Goal: Task Accomplishment & Management: Complete application form

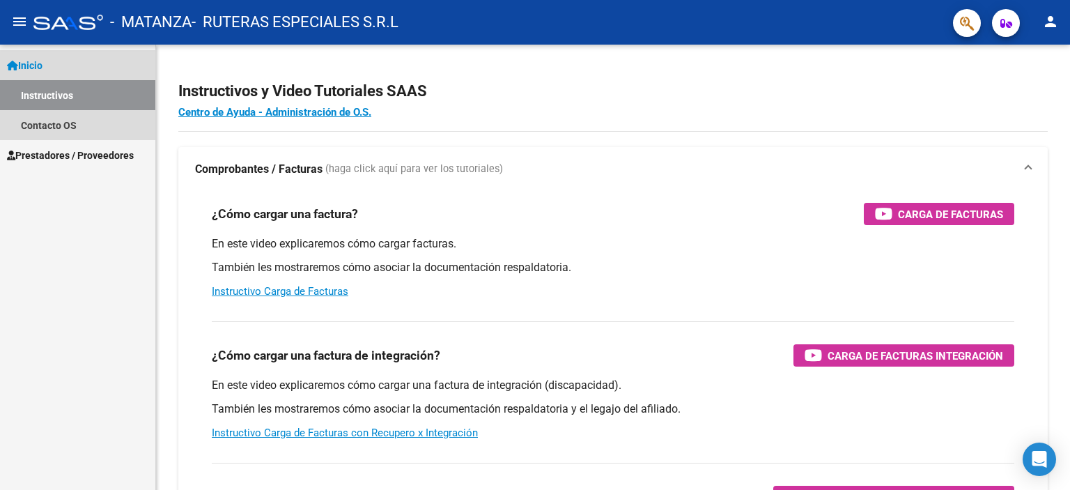
click at [64, 89] on link "Instructivos" at bounding box center [77, 95] width 155 height 30
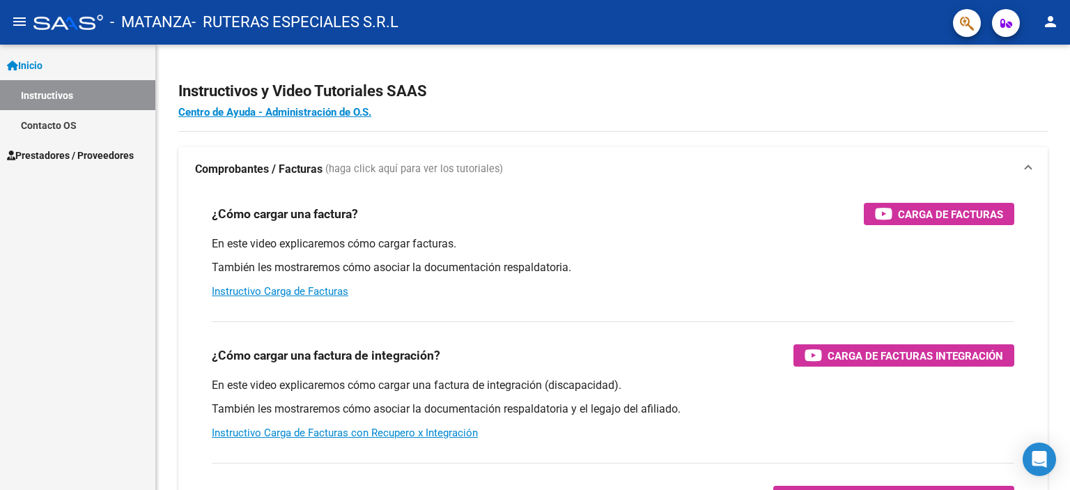
click at [72, 154] on span "Prestadores / Proveedores" at bounding box center [70, 155] width 127 height 15
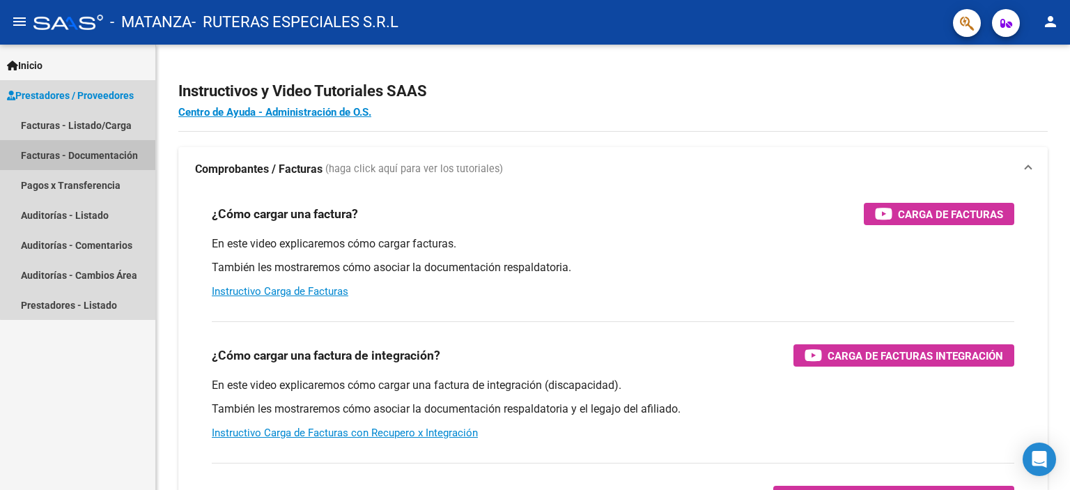
click at [98, 155] on link "Facturas - Documentación" at bounding box center [77, 155] width 155 height 30
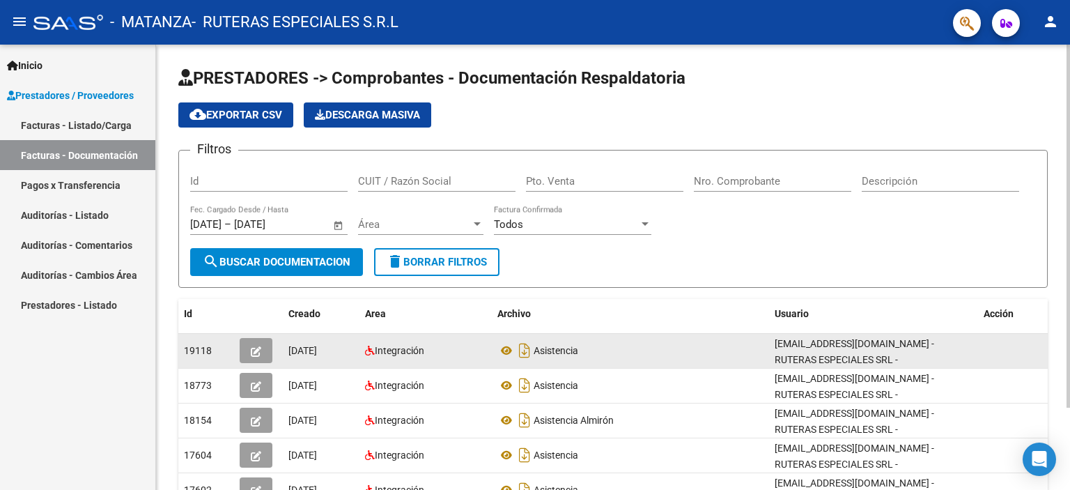
click at [262, 348] on button "button" at bounding box center [256, 350] width 33 height 25
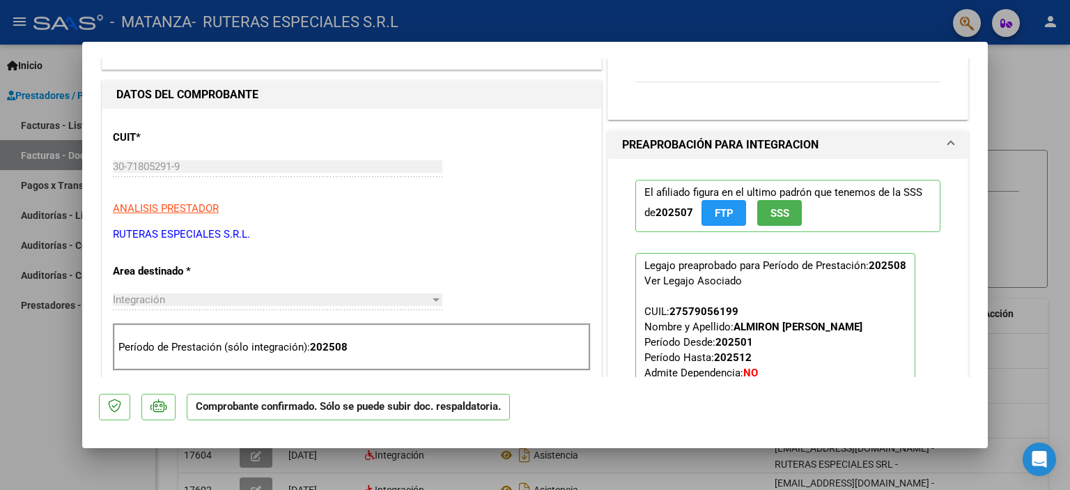
scroll to position [279, 0]
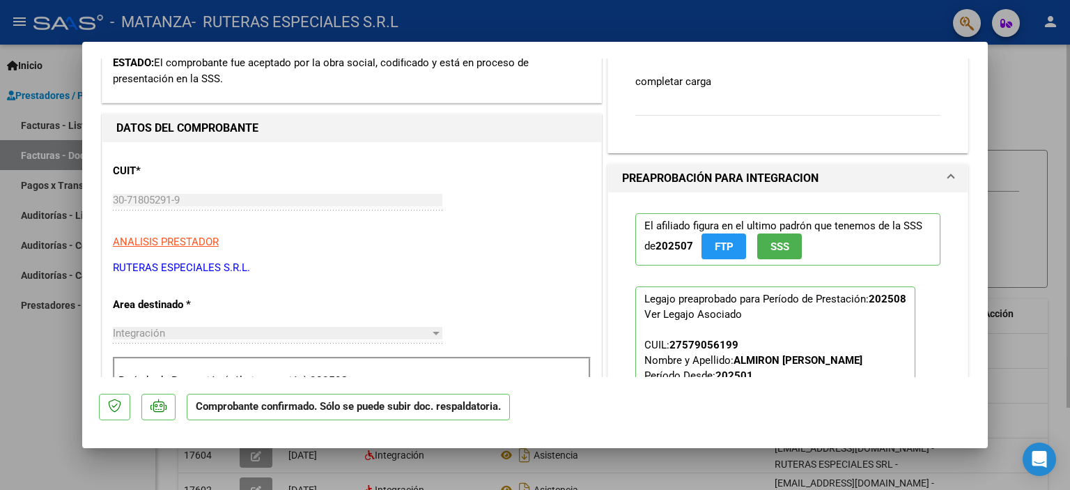
drag, startPoint x: 1054, startPoint y: 77, endPoint x: 1006, endPoint y: 85, distance: 48.7
click at [1017, 83] on div at bounding box center [535, 245] width 1070 height 490
type input "$ 0,00"
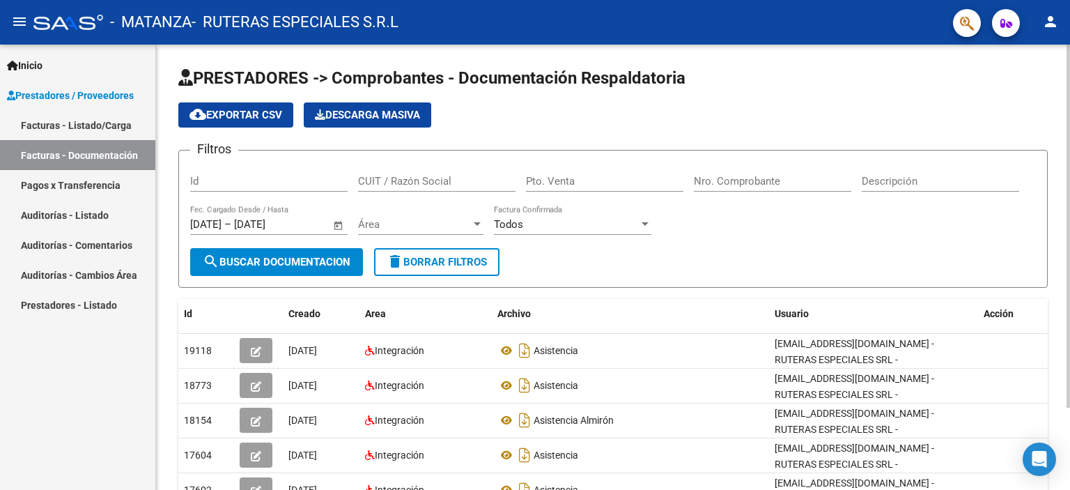
click at [1022, 84] on h1 "PRESTADORES -> Comprobantes - Documentación Respaldatoria" at bounding box center [613, 79] width 870 height 24
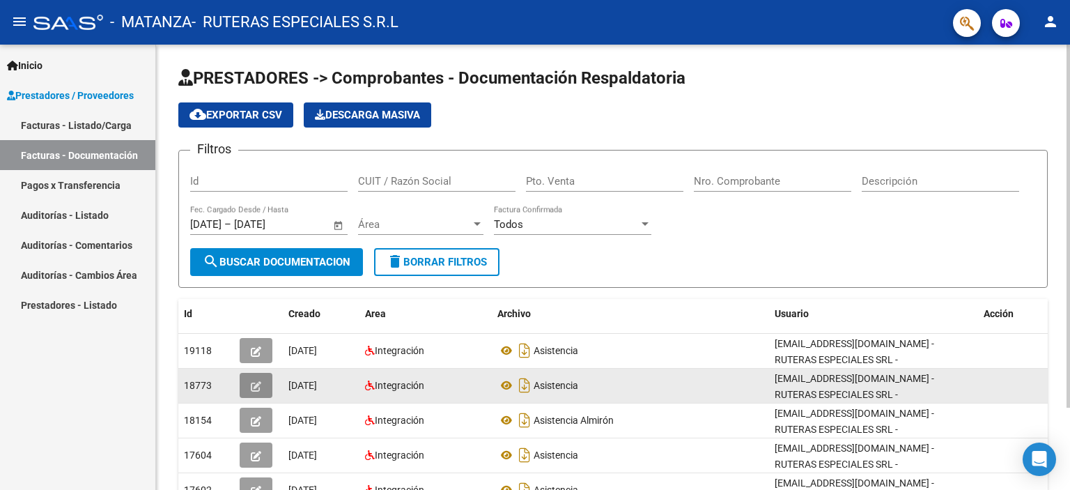
click at [244, 381] on button "button" at bounding box center [256, 385] width 33 height 25
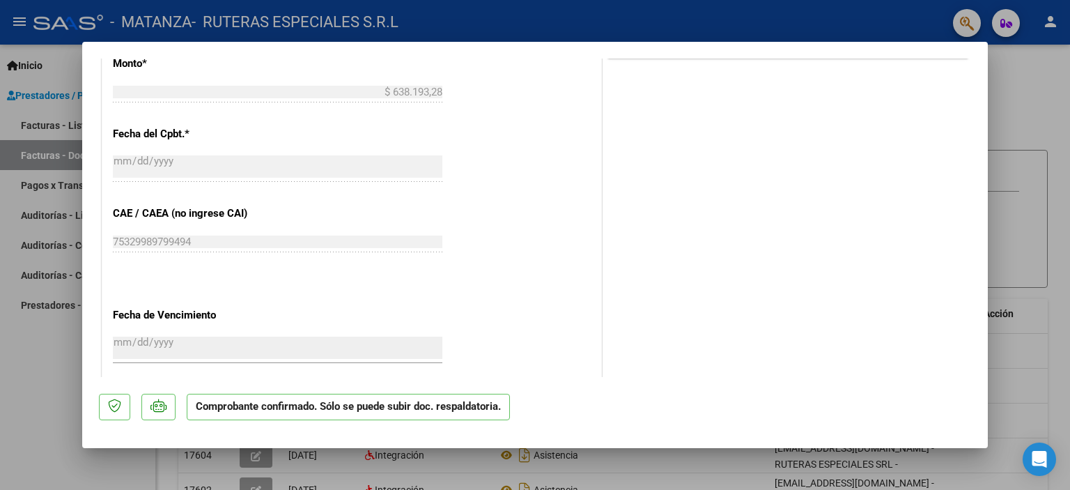
scroll to position [836, 0]
click at [1068, 141] on div at bounding box center [535, 245] width 1070 height 490
type input "$ 0,00"
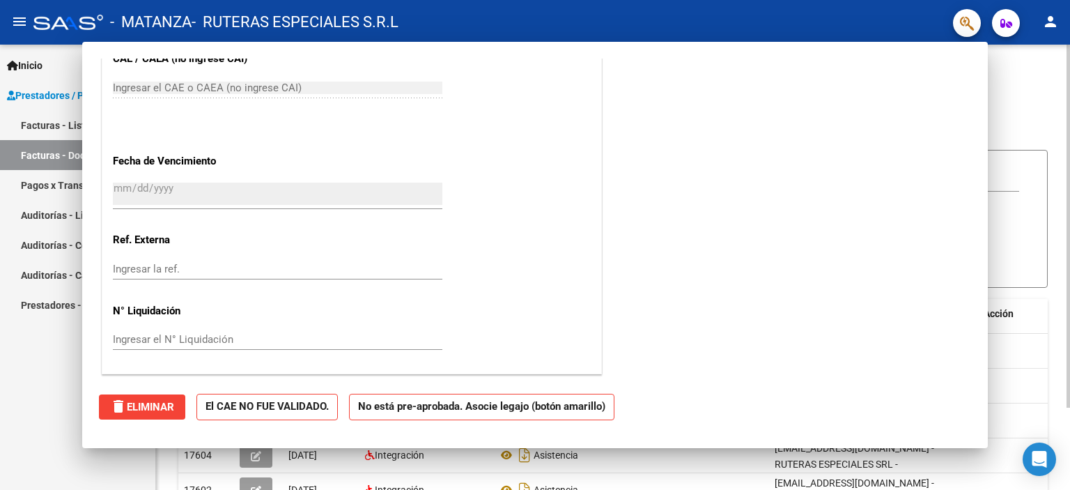
scroll to position [0, 0]
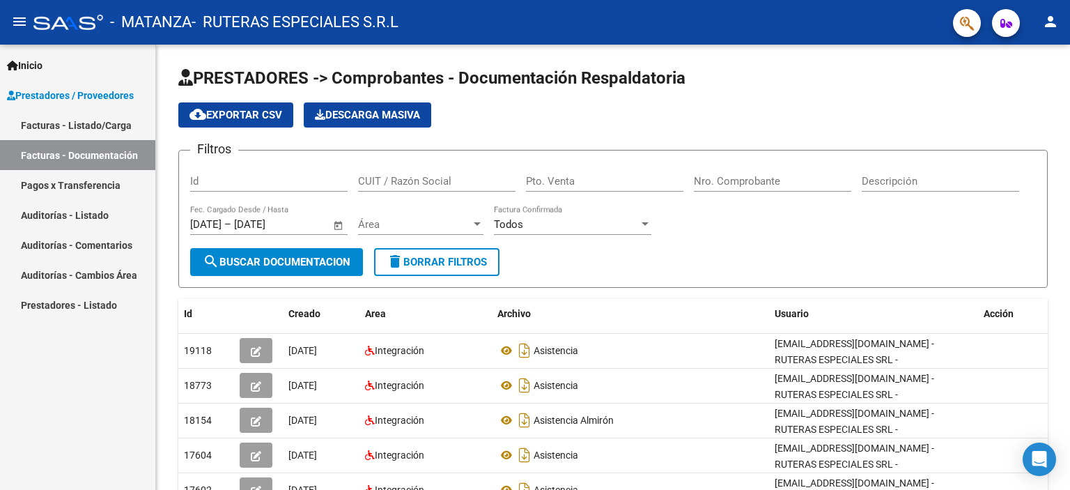
click at [86, 120] on link "Facturas - Listado/Carga" at bounding box center [77, 125] width 155 height 30
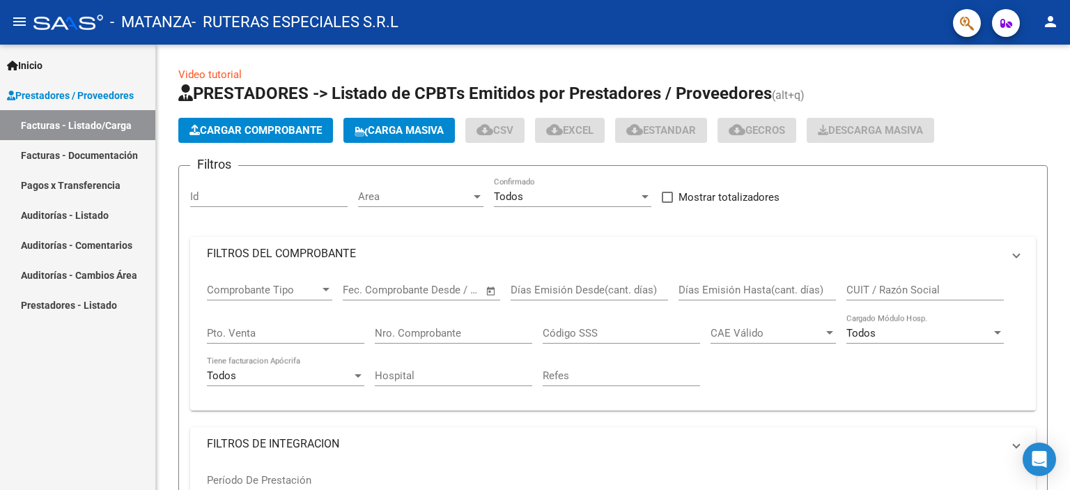
click at [85, 100] on span "Prestadores / Proveedores" at bounding box center [70, 95] width 127 height 15
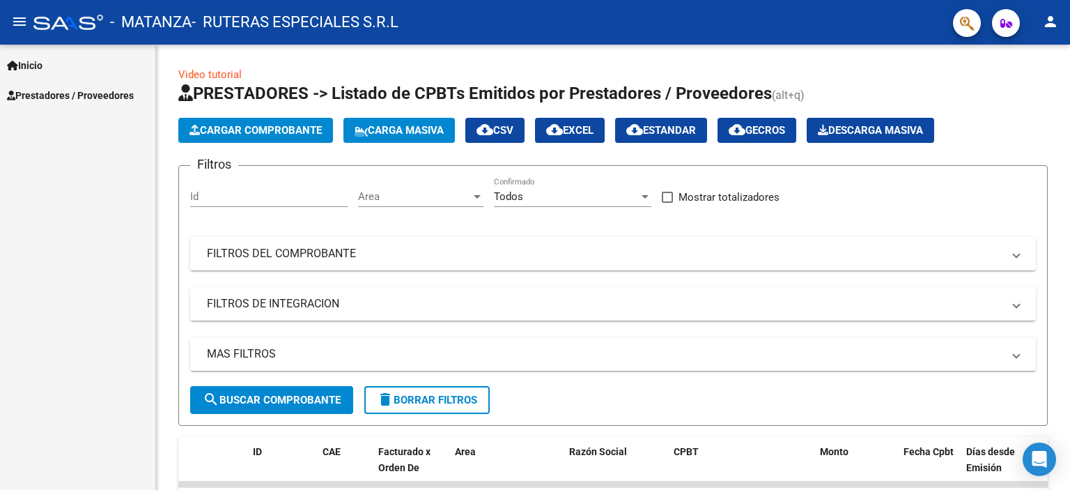
click at [84, 89] on span "Prestadores / Proveedores" at bounding box center [70, 95] width 127 height 15
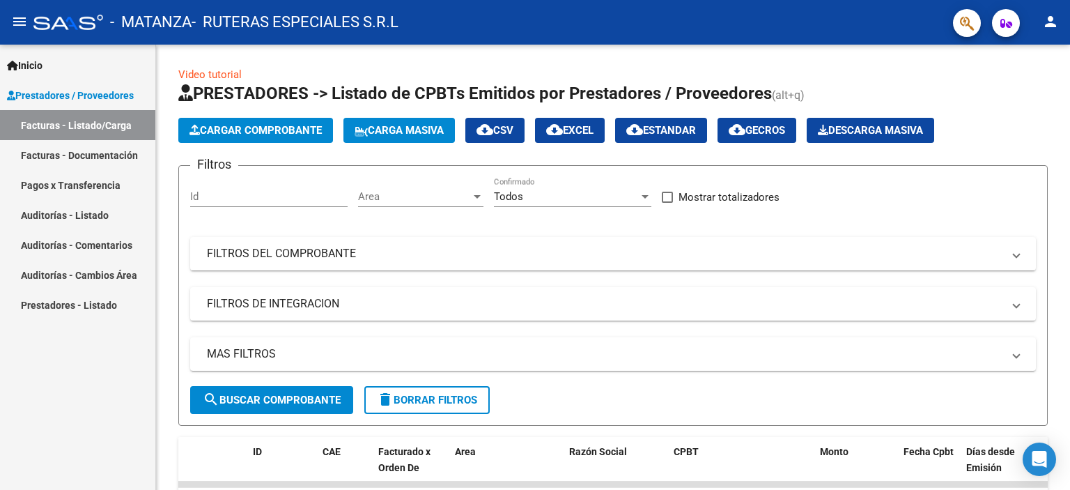
click at [93, 306] on link "Prestadores - Listado" at bounding box center [77, 305] width 155 height 30
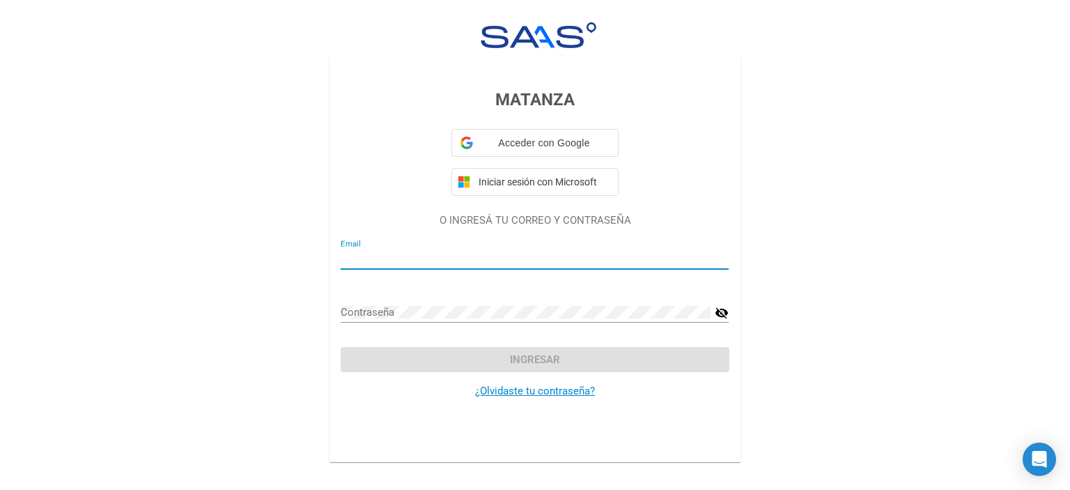
type input "[EMAIL_ADDRESS][DOMAIN_NAME]"
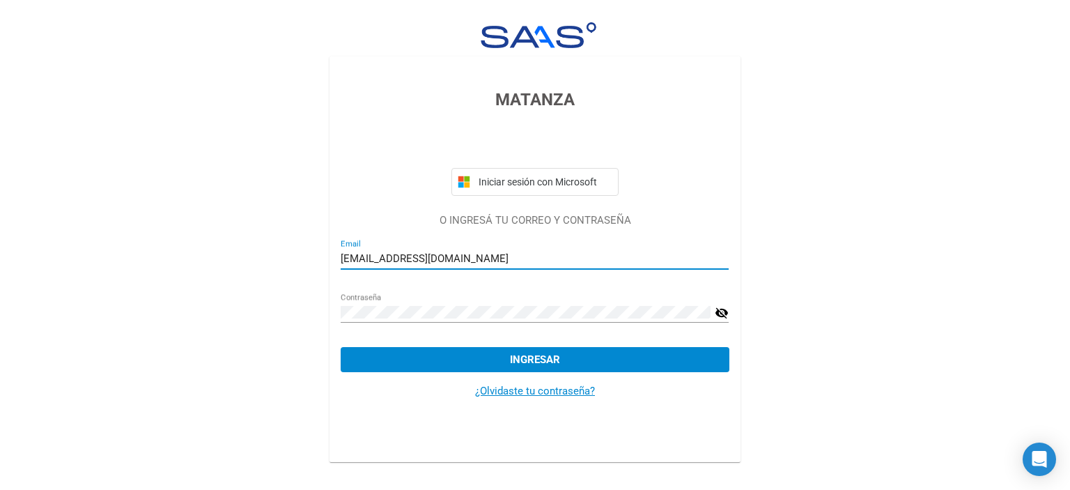
click at [517, 365] on span "Ingresar" at bounding box center [535, 359] width 50 height 13
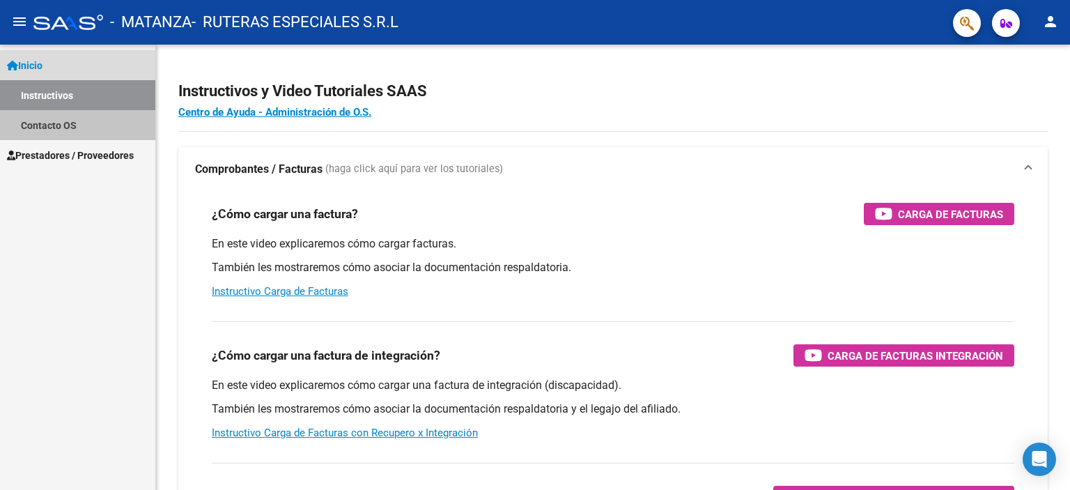
click at [56, 130] on link "Contacto OS" at bounding box center [77, 125] width 155 height 30
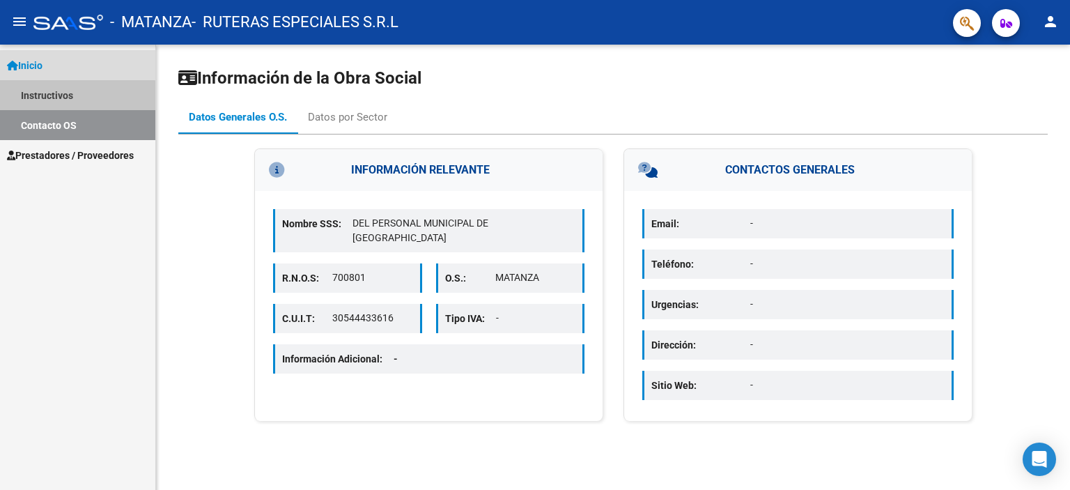
click at [72, 100] on link "Instructivos" at bounding box center [77, 95] width 155 height 30
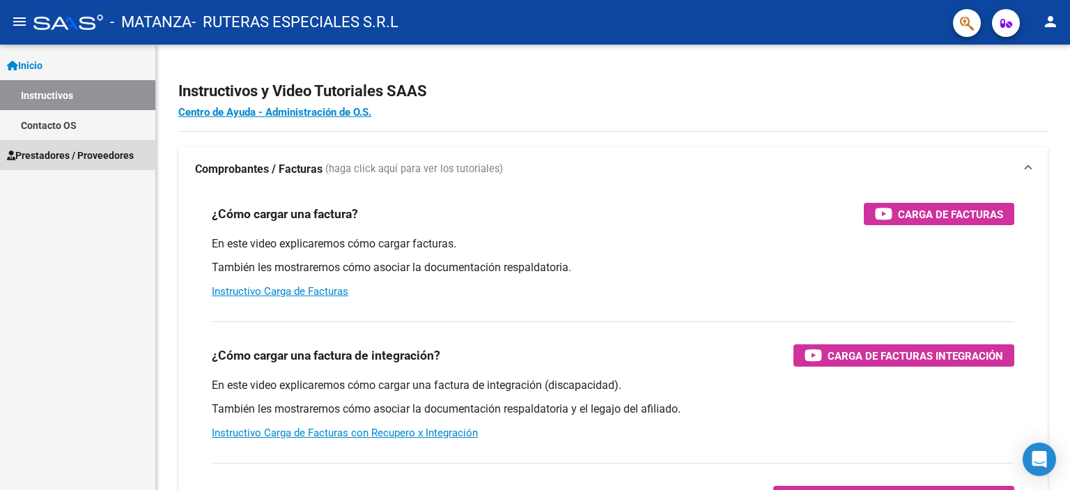
click at [91, 160] on span "Prestadores / Proveedores" at bounding box center [70, 155] width 127 height 15
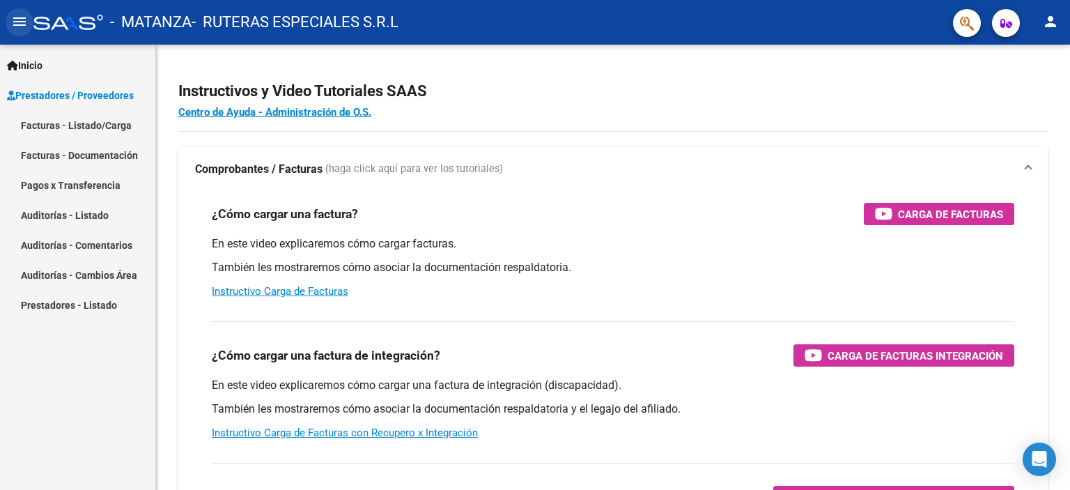
click at [16, 16] on mat-icon "menu" at bounding box center [19, 21] width 17 height 17
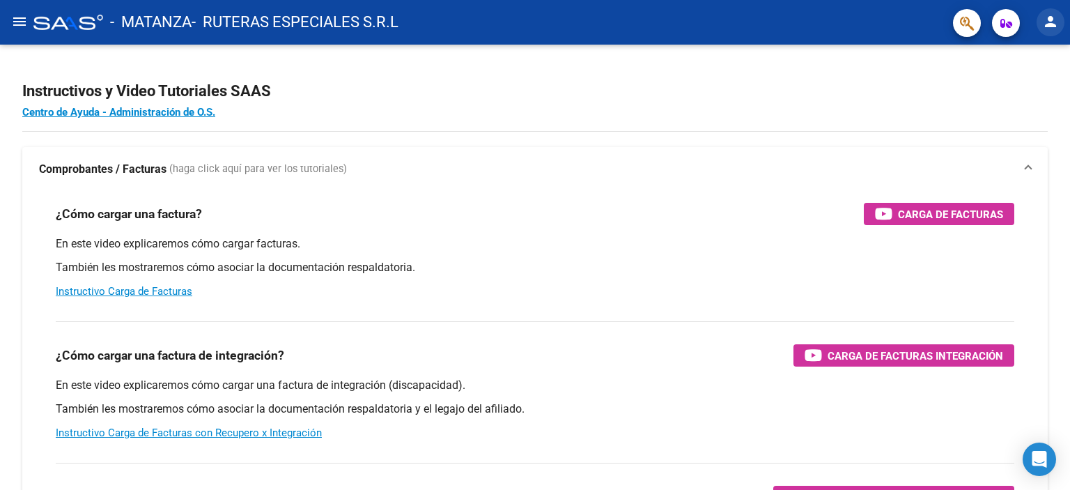
click at [1052, 20] on mat-icon "person" at bounding box center [1051, 21] width 17 height 17
click at [1023, 25] on div at bounding box center [535, 245] width 1070 height 490
click at [1012, 26] on icon "button" at bounding box center [1007, 23] width 12 height 10
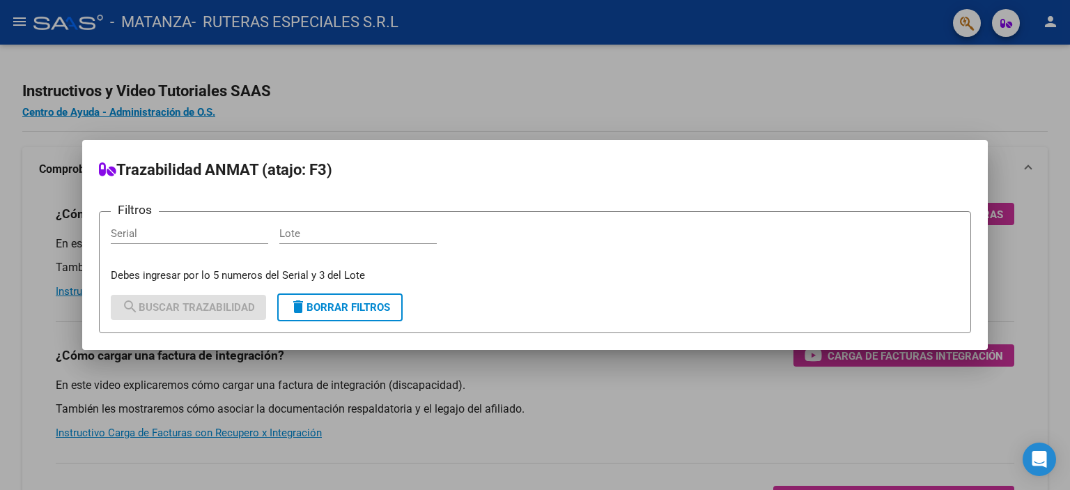
click at [746, 61] on div at bounding box center [535, 245] width 1070 height 490
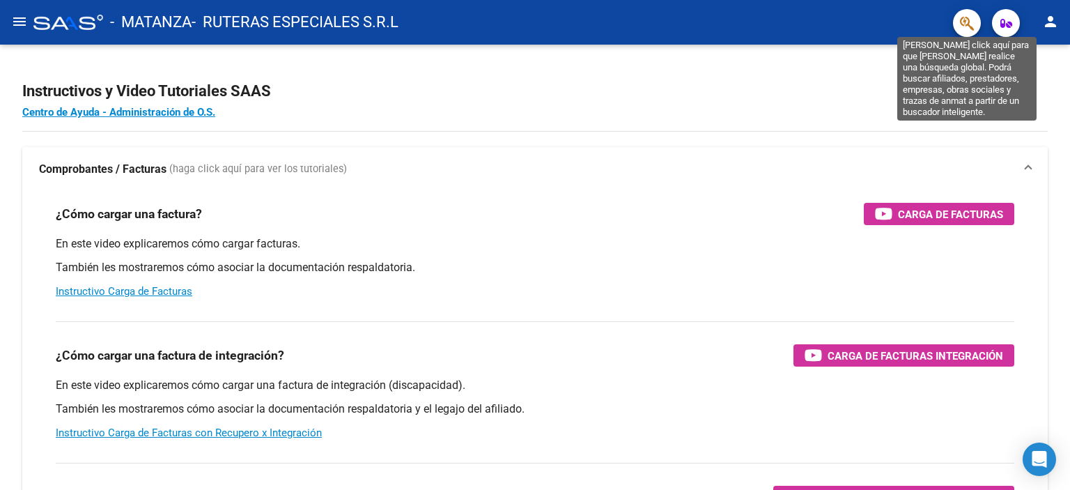
click at [964, 30] on icon "button" at bounding box center [967, 23] width 14 height 16
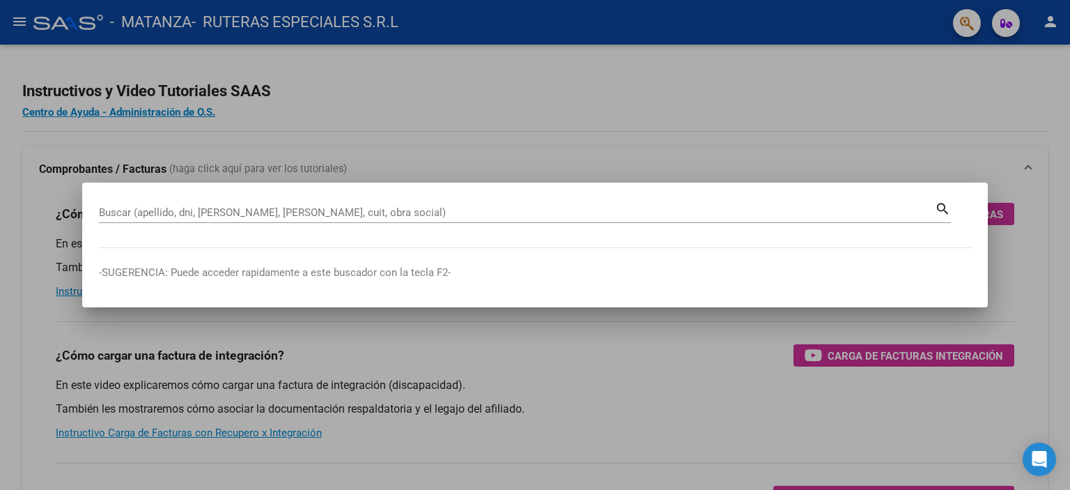
drag, startPoint x: 610, startPoint y: 97, endPoint x: 605, endPoint y: 92, distance: 7.4
click at [610, 96] on div at bounding box center [535, 245] width 1070 height 490
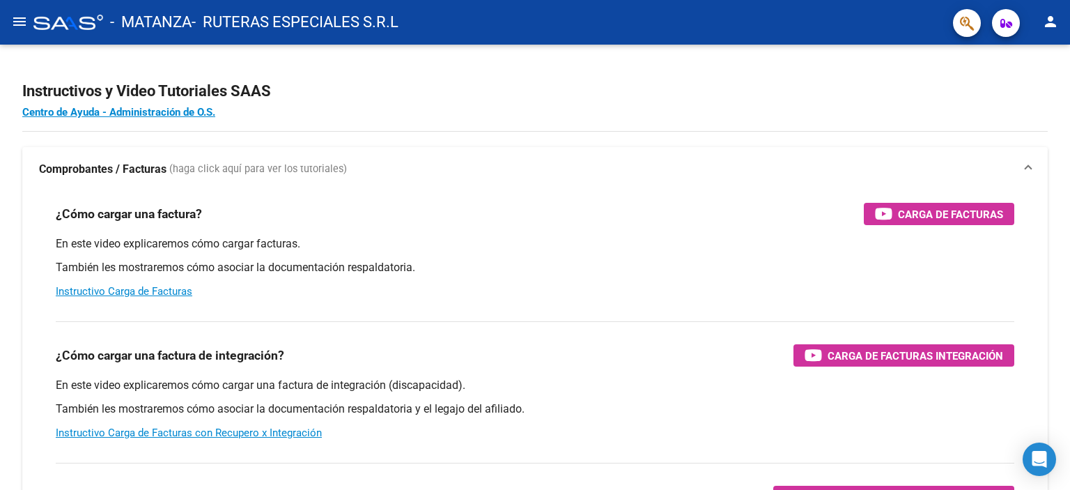
click at [63, 26] on div at bounding box center [68, 22] width 70 height 15
click at [12, 22] on mat-icon "menu" at bounding box center [19, 21] width 17 height 17
